Goal: Task Accomplishment & Management: Use online tool/utility

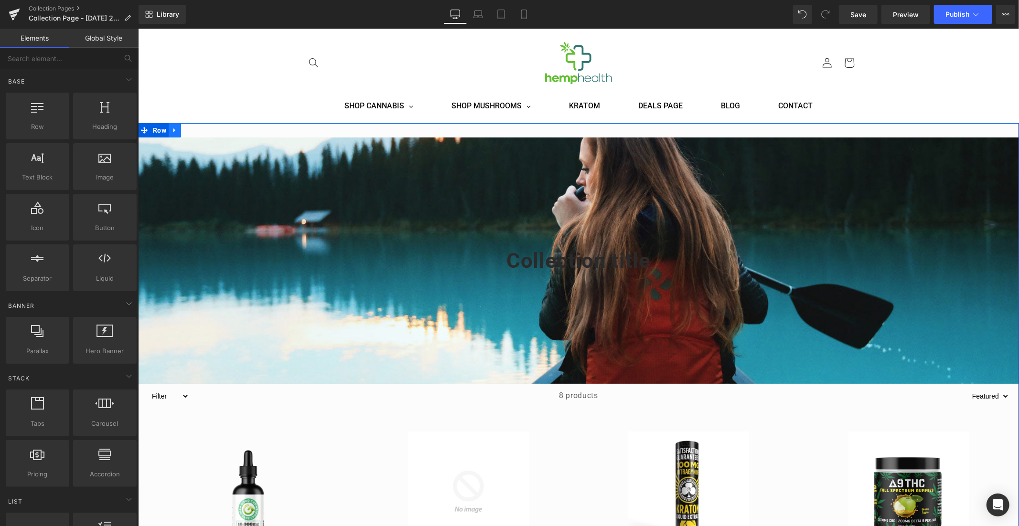
click at [173, 131] on icon at bounding box center [174, 130] width 7 height 7
click at [195, 126] on link at bounding box center [199, 130] width 12 height 14
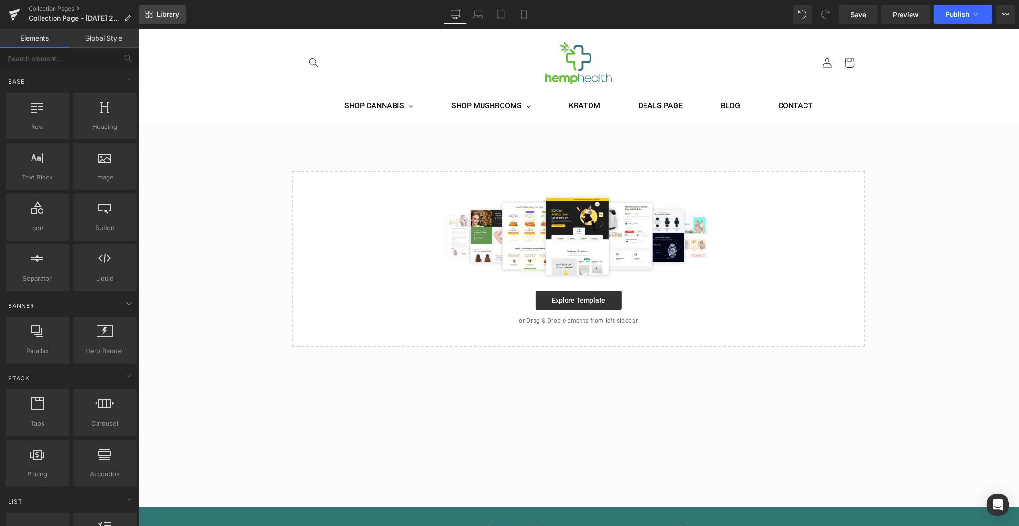
click at [152, 20] on link "Library" at bounding box center [162, 14] width 47 height 19
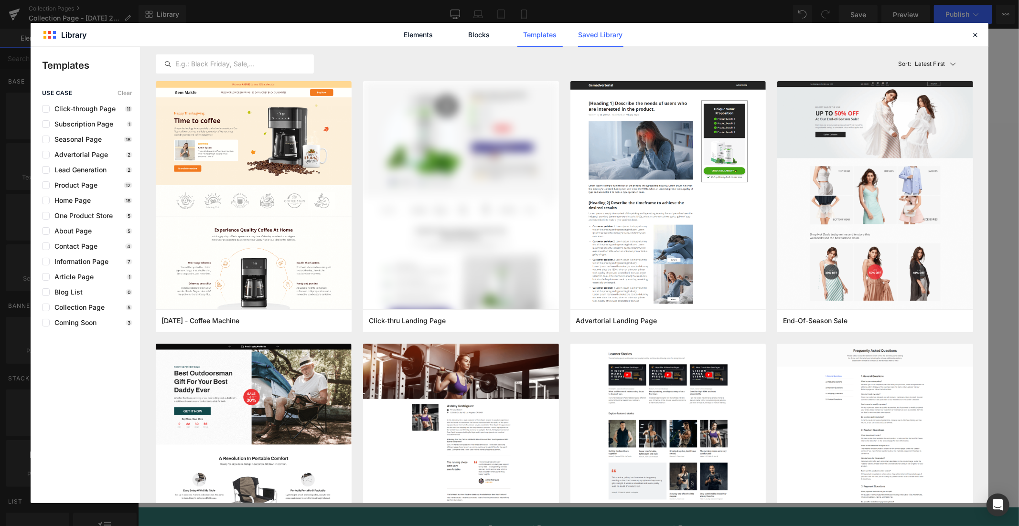
click at [560, 97] on link "Saved Library" at bounding box center [504, 102] width 112 height 11
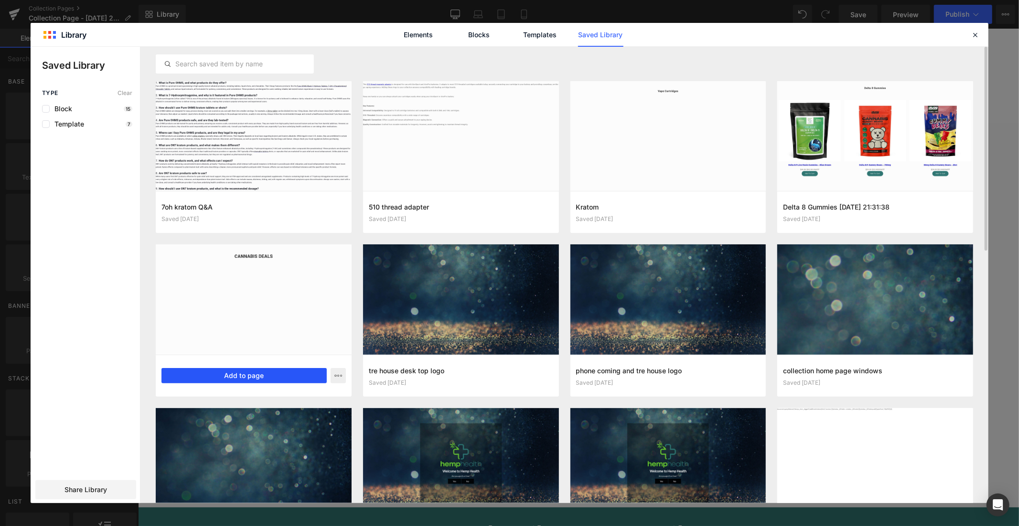
click at [218, 371] on button "Add to page" at bounding box center [243, 375] width 165 height 15
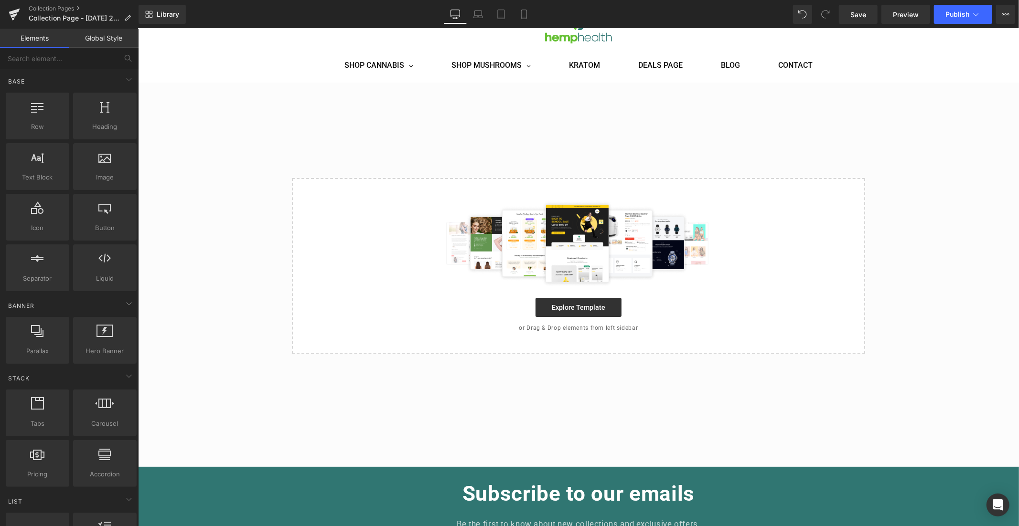
scroll to position [47, 0]
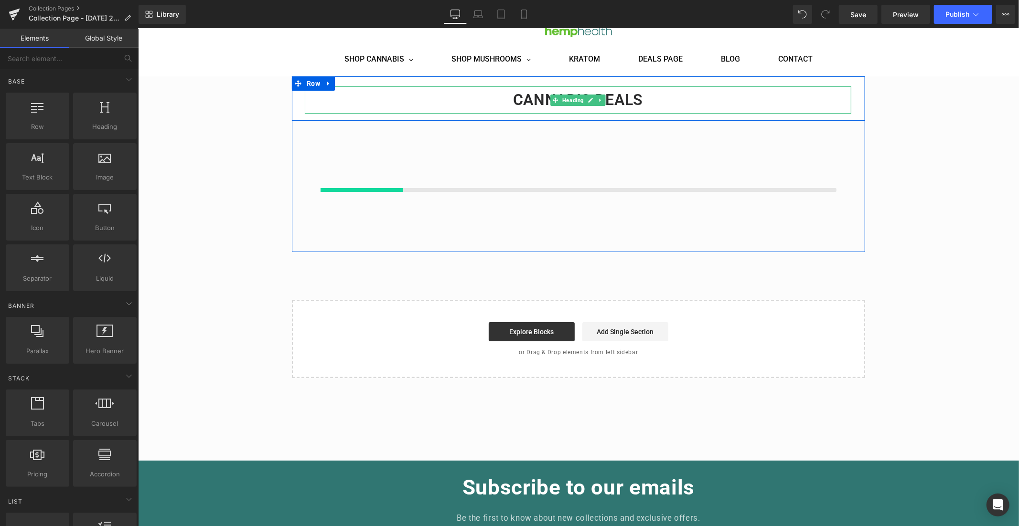
click at [619, 96] on h1 "CANNABIS DEALS" at bounding box center [577, 99] width 546 height 27
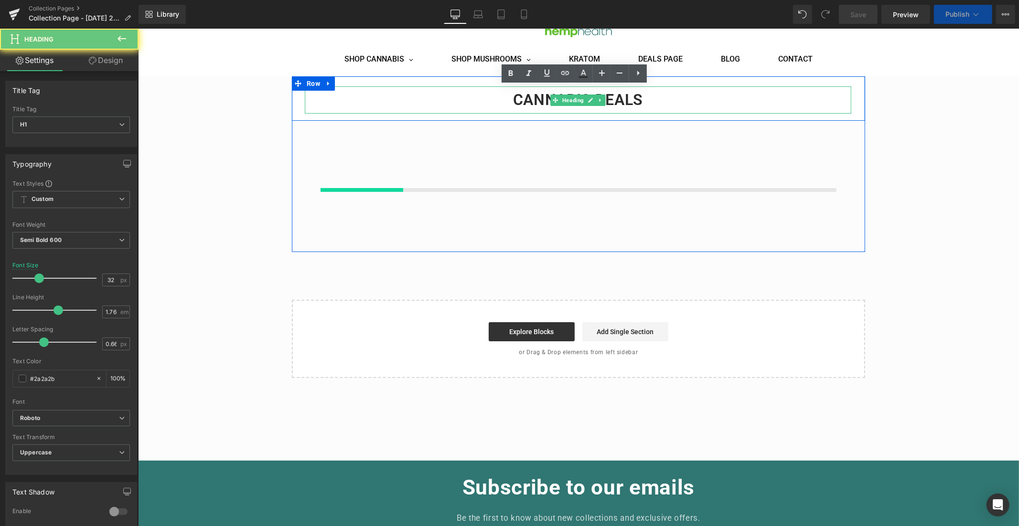
click at [619, 96] on h1 "CANNABIS DEALS" at bounding box center [577, 99] width 546 height 27
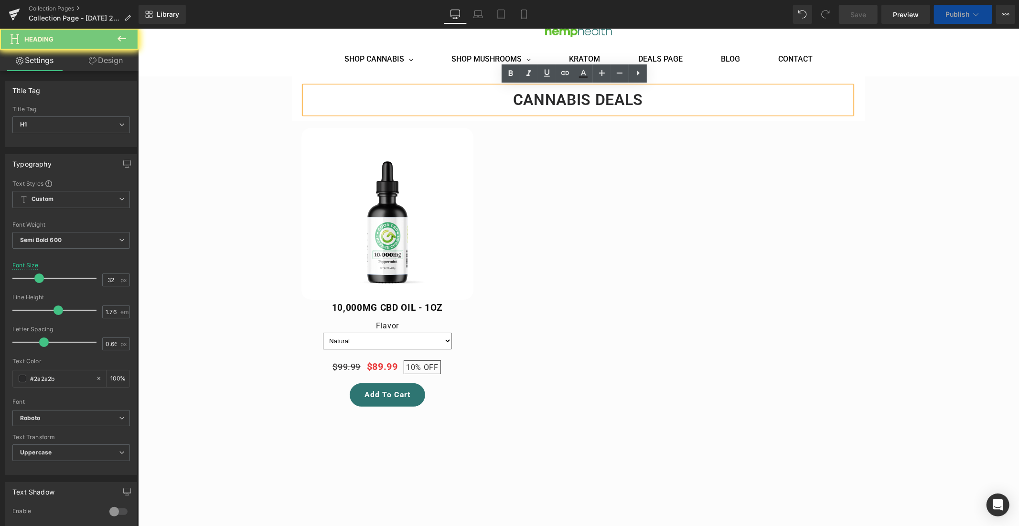
click at [619, 96] on h1 "CANNABIS DEALS" at bounding box center [577, 99] width 546 height 27
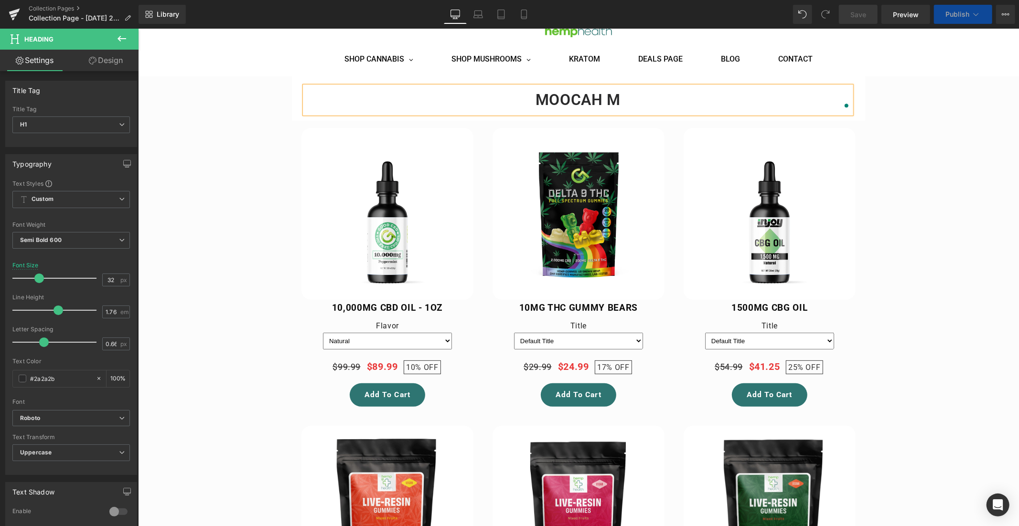
select select "Runtz"
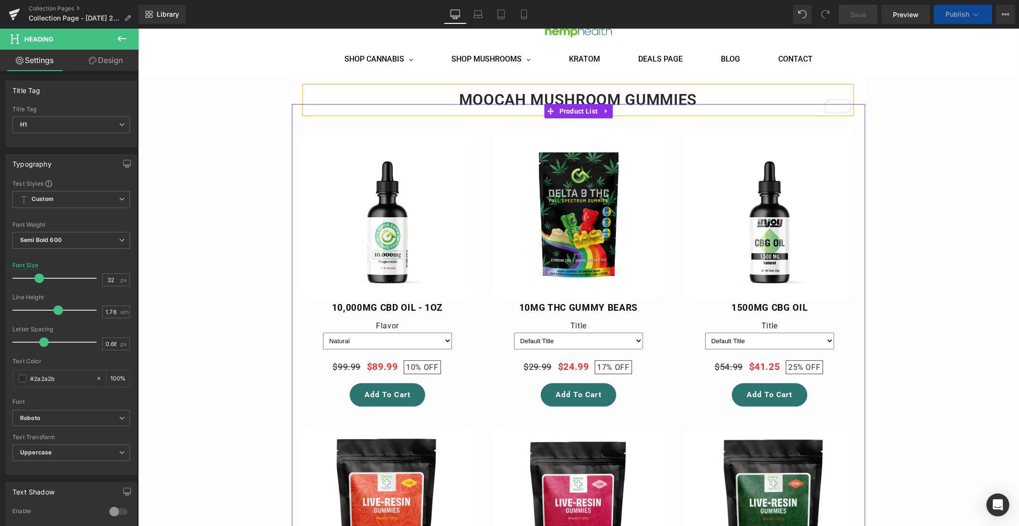
click at [709, 204] on img at bounding box center [769, 214] width 172 height 172
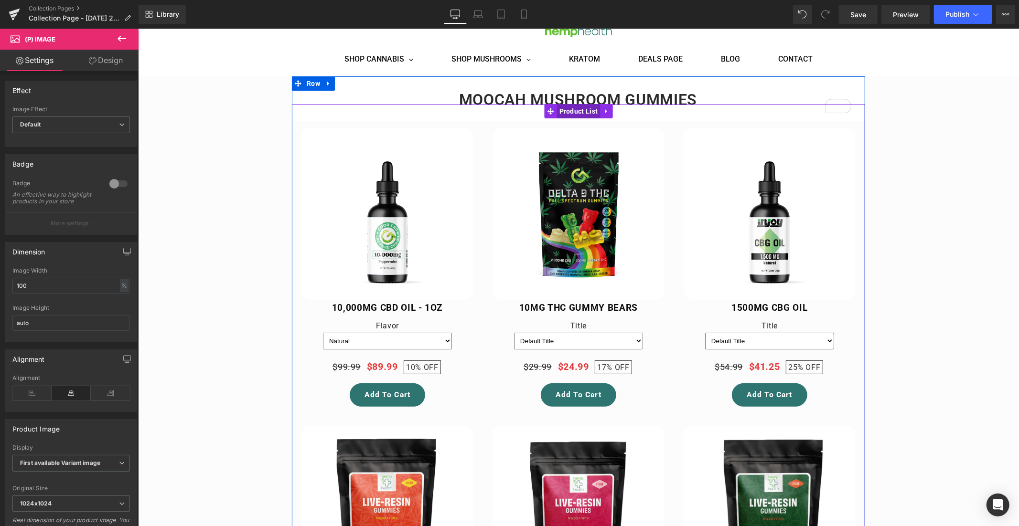
click at [568, 111] on span "Product List" at bounding box center [578, 111] width 43 height 14
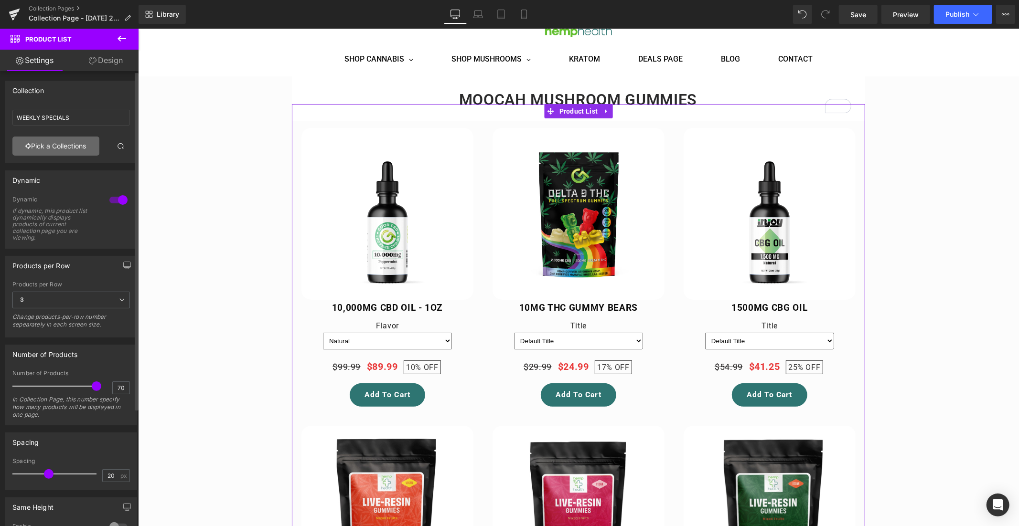
click at [62, 145] on link "Pick a Collections" at bounding box center [55, 146] width 87 height 19
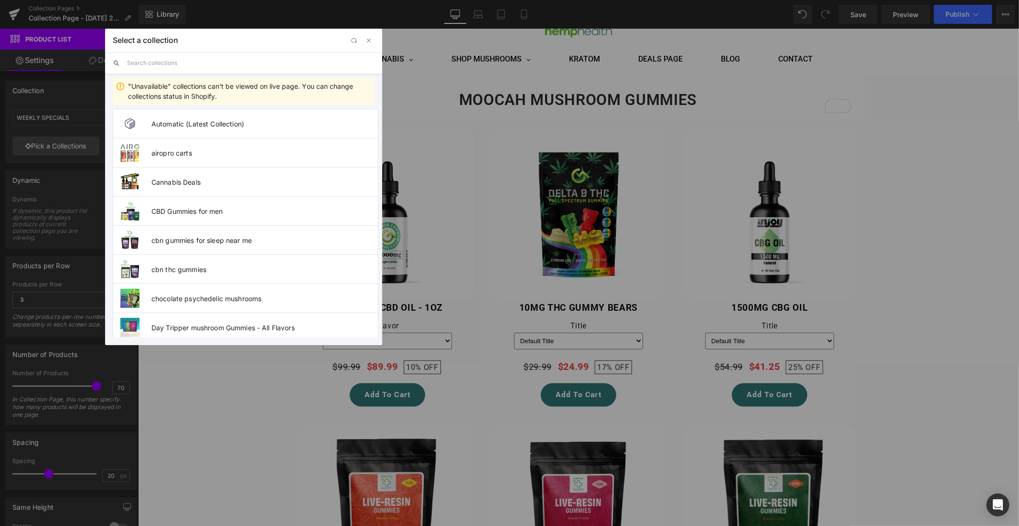
click at [146, 63] on input "text" at bounding box center [250, 63] width 247 height 21
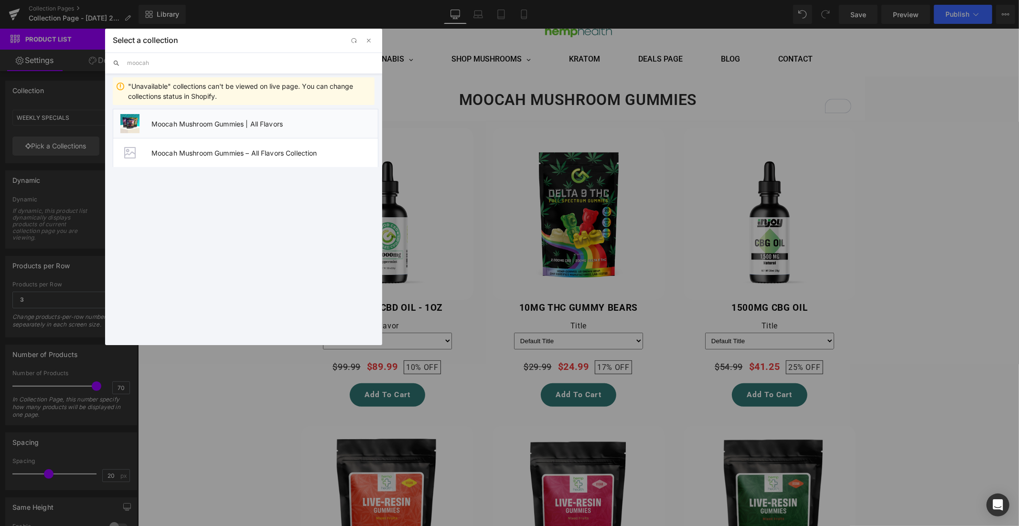
type input "moocah"
click at [198, 123] on span "Moocah Mushroom Gummies | All Flavors" at bounding box center [264, 124] width 226 height 8
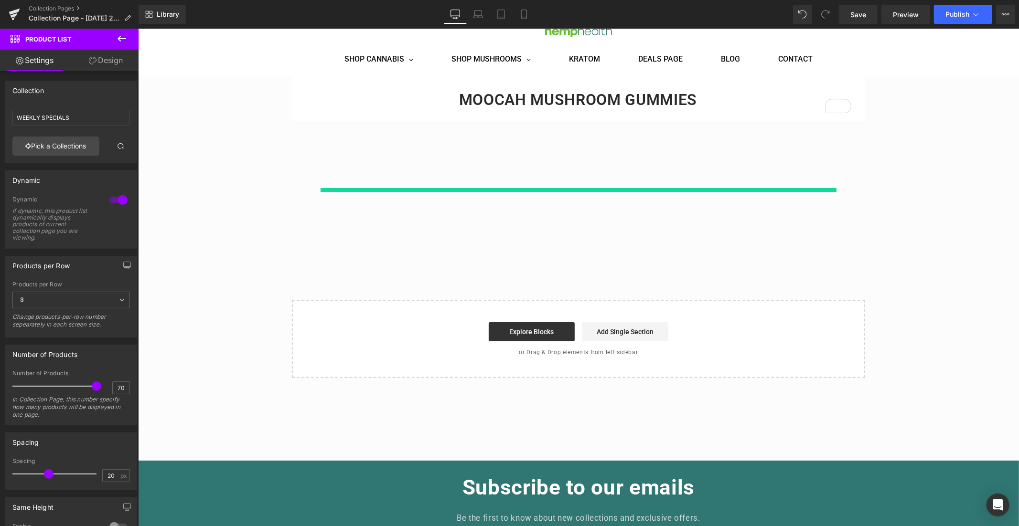
type input "Moocah Mushroom Gummies | All Flavors"
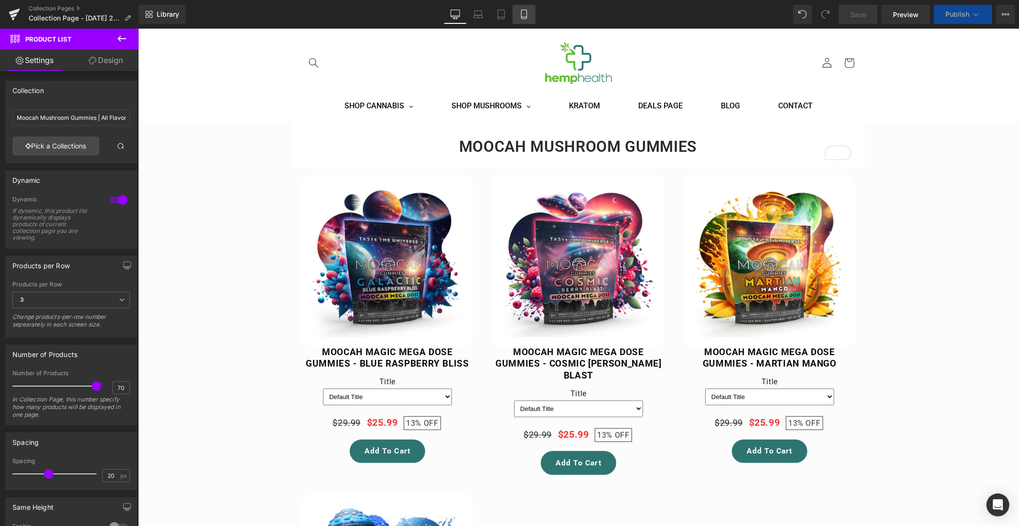
click at [523, 10] on icon at bounding box center [524, 15] width 10 height 10
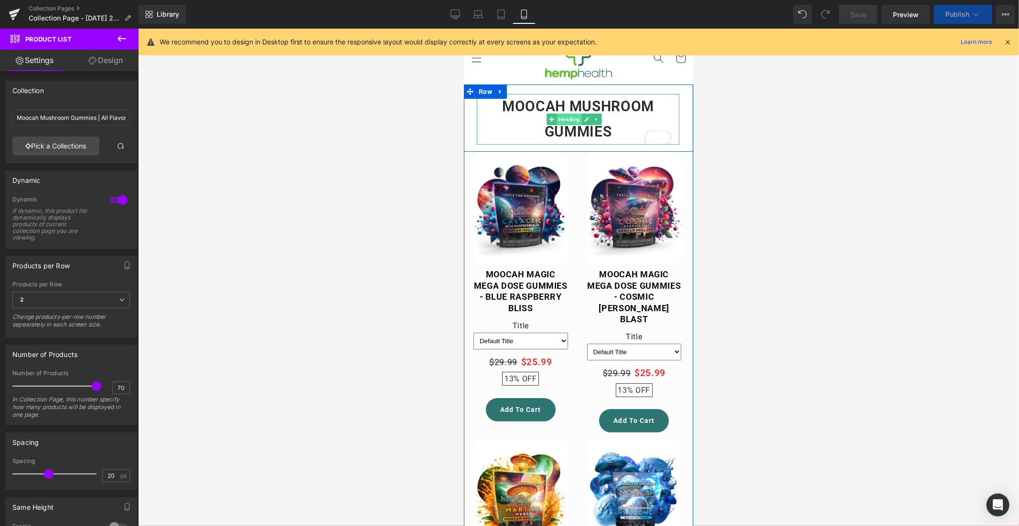
click at [572, 119] on span "Heading" at bounding box center [568, 118] width 25 height 11
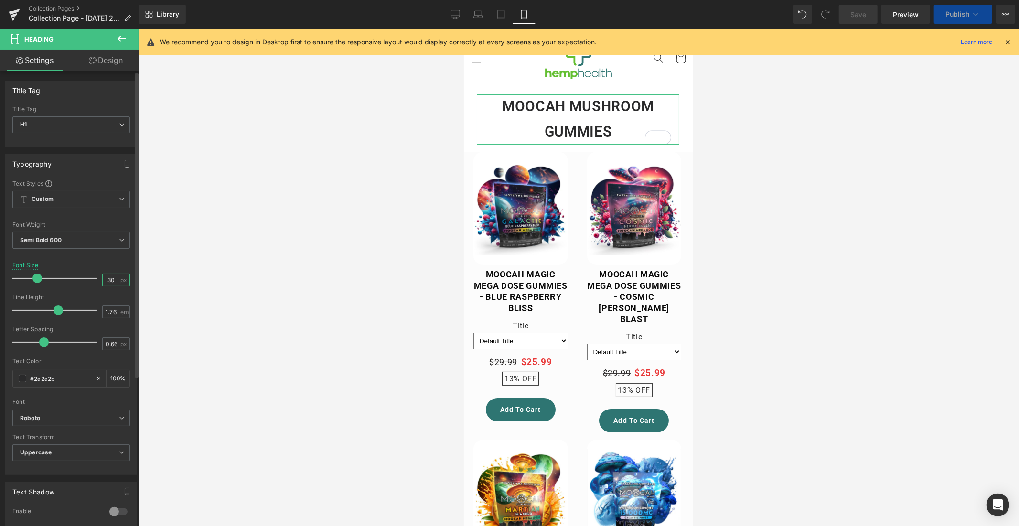
click at [106, 279] on input "30" at bounding box center [111, 280] width 17 height 12
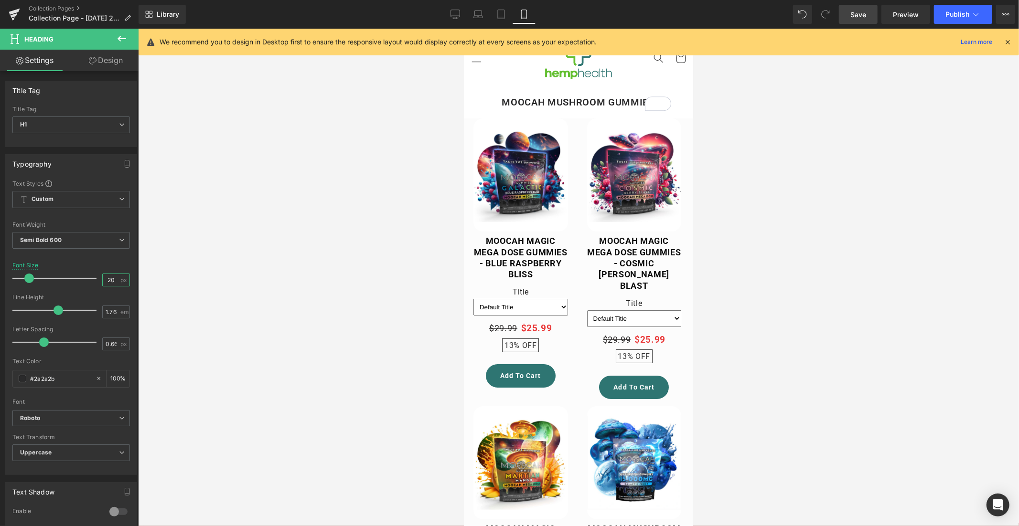
type input "20"
click at [864, 14] on span "Save" at bounding box center [858, 15] width 16 height 10
click at [960, 14] on span "Publish" at bounding box center [957, 15] width 24 height 8
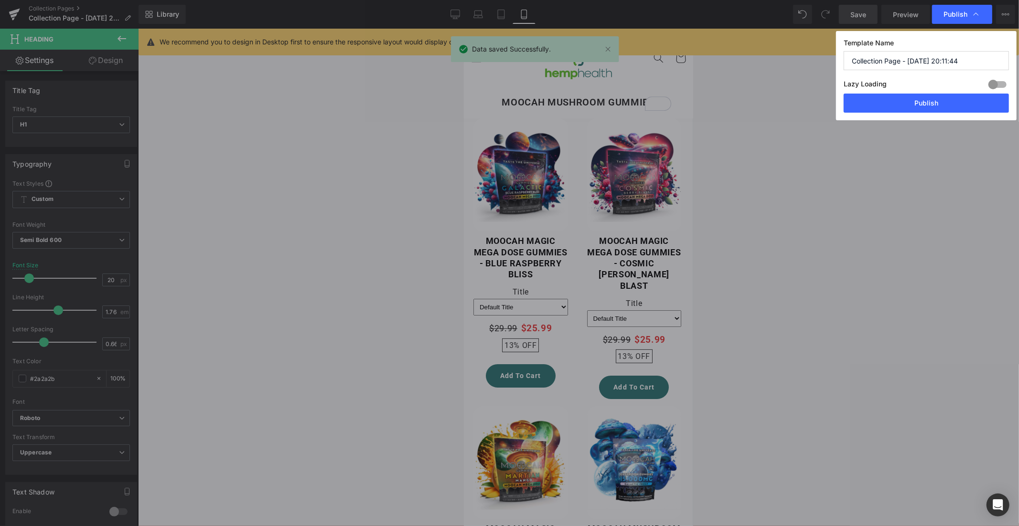
click at [993, 81] on div at bounding box center [997, 84] width 23 height 15
click at [931, 107] on button "Publish" at bounding box center [926, 103] width 165 height 19
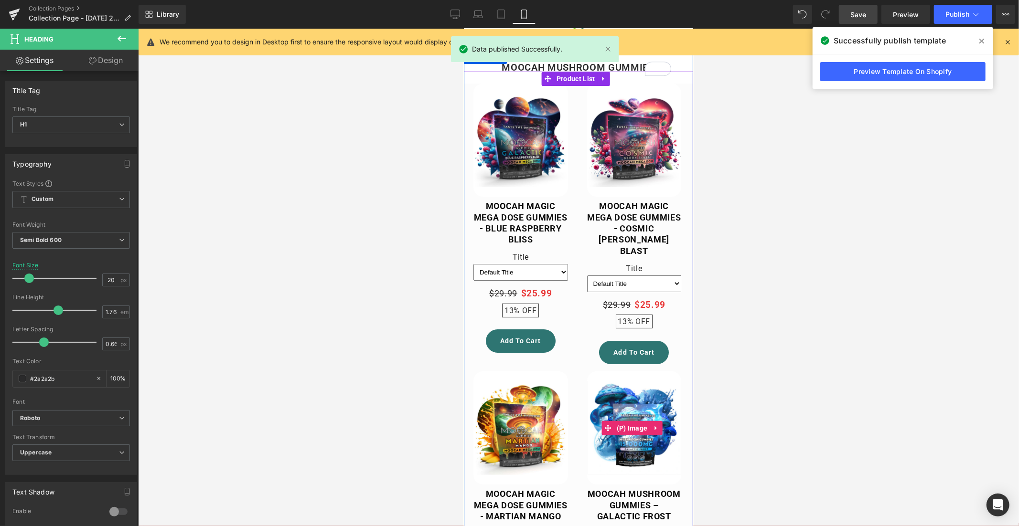
scroll to position [103, 0]
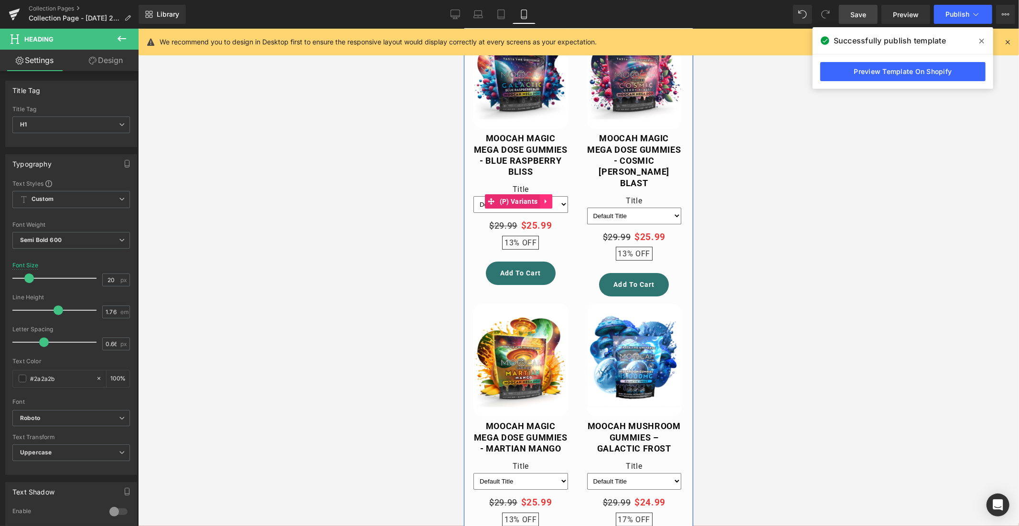
click at [549, 199] on icon at bounding box center [545, 200] width 7 height 7
click at [552, 198] on icon at bounding box center [551, 201] width 7 height 7
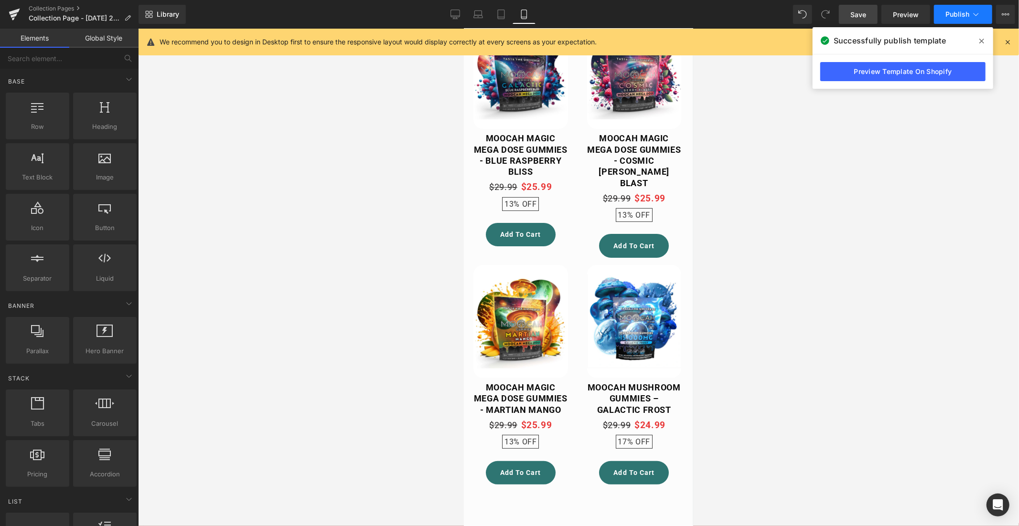
click at [964, 13] on span "Publish" at bounding box center [957, 15] width 24 height 8
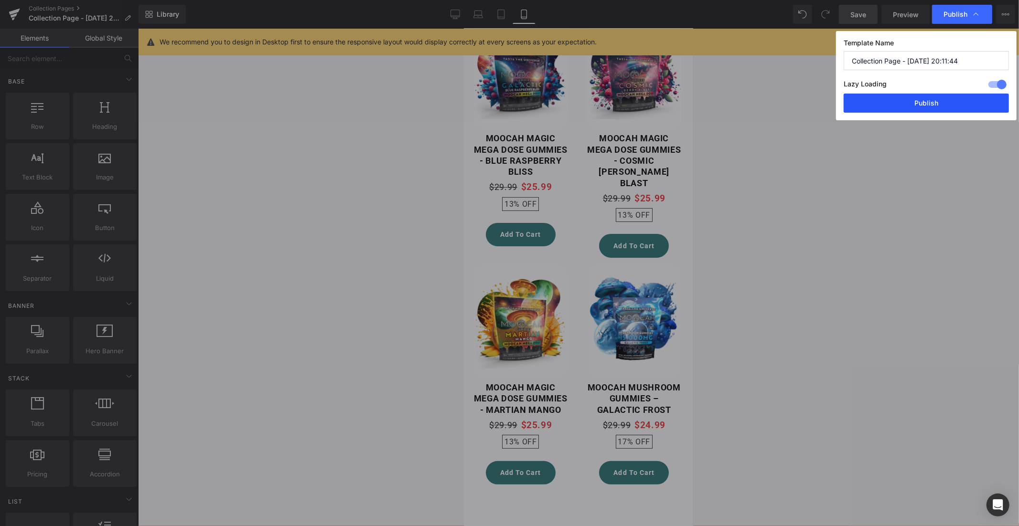
click at [928, 101] on button "Publish" at bounding box center [926, 103] width 165 height 19
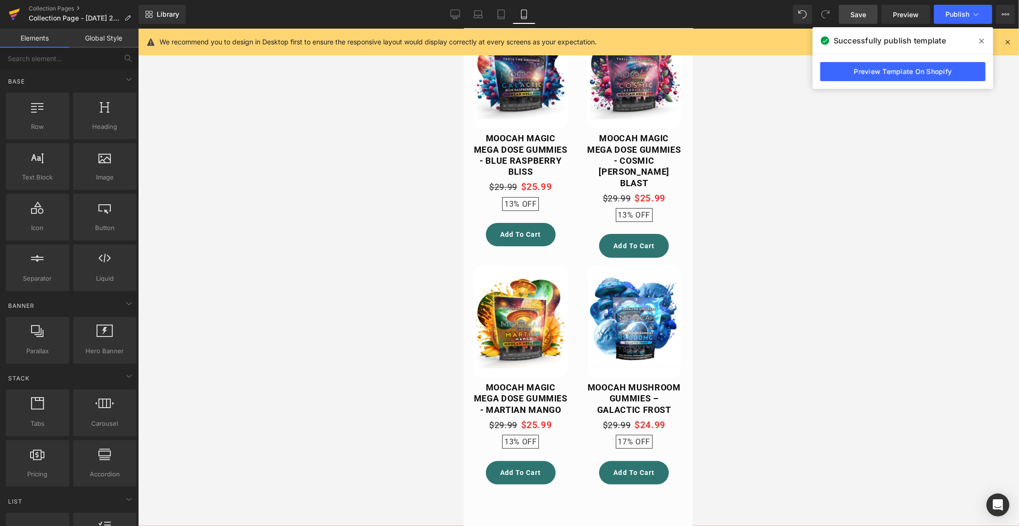
click at [13, 12] on icon at bounding box center [14, 12] width 11 height 6
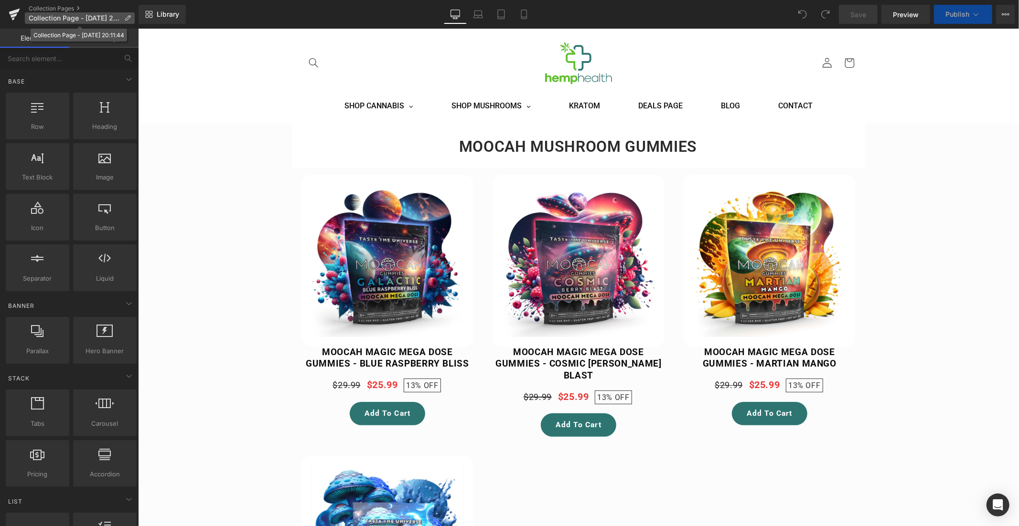
click at [130, 16] on icon at bounding box center [127, 18] width 7 height 7
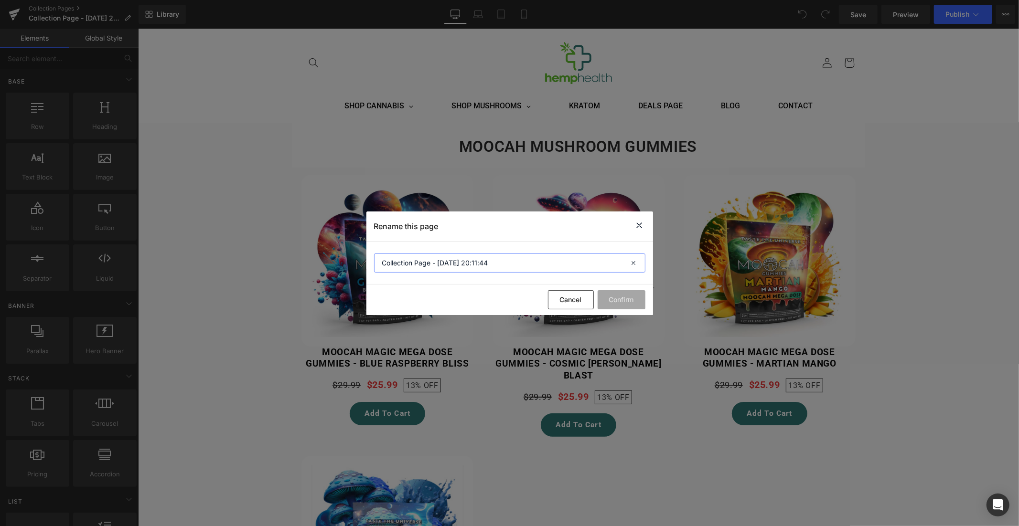
click at [414, 259] on input "Collection Page - [DATE] 20:11:44" at bounding box center [509, 263] width 271 height 19
type input "moocah mushroom gummies"
click at [630, 298] on button "Confirm" at bounding box center [622, 299] width 48 height 19
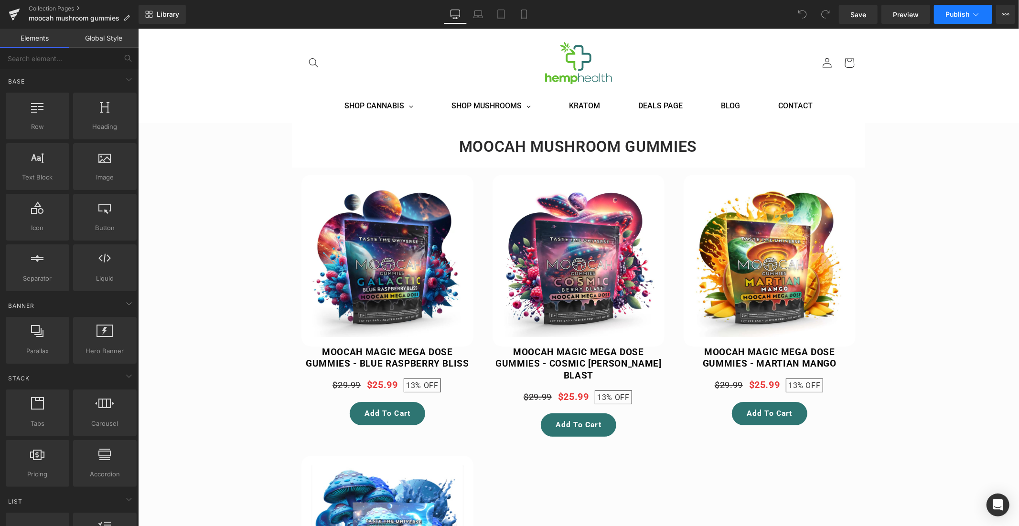
click at [954, 12] on span "Publish" at bounding box center [957, 15] width 24 height 8
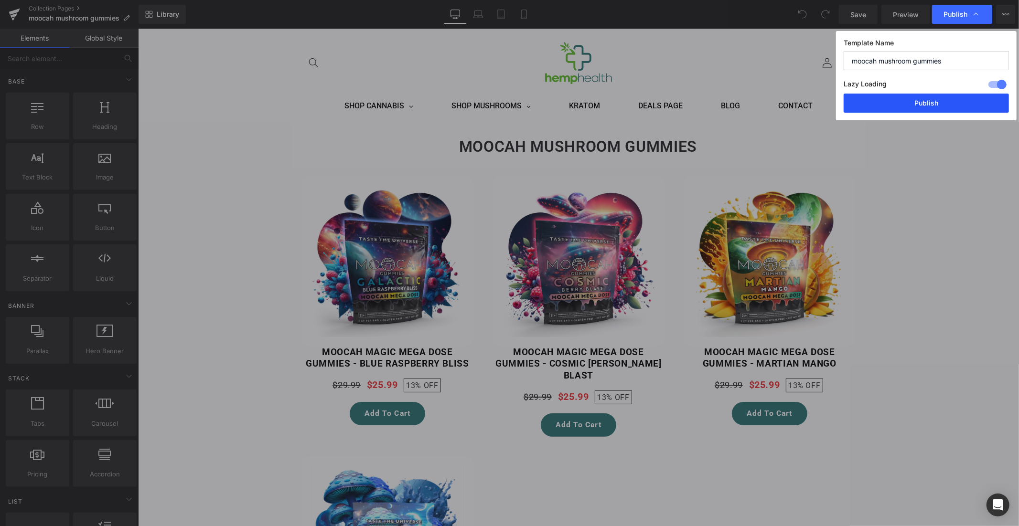
click at [925, 106] on button "Publish" at bounding box center [926, 103] width 165 height 19
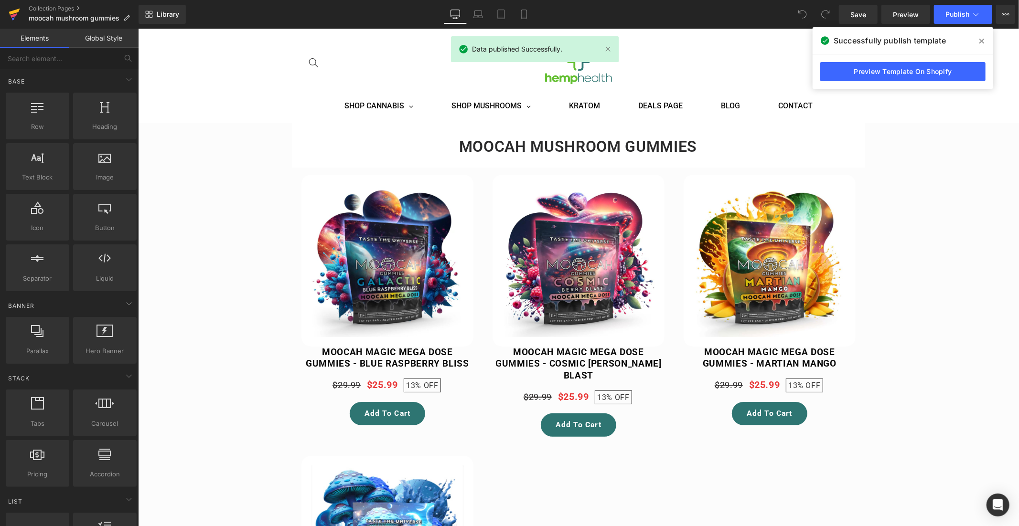
click at [14, 9] on icon at bounding box center [14, 14] width 11 height 24
